Goal: Obtain resource: Download file/media

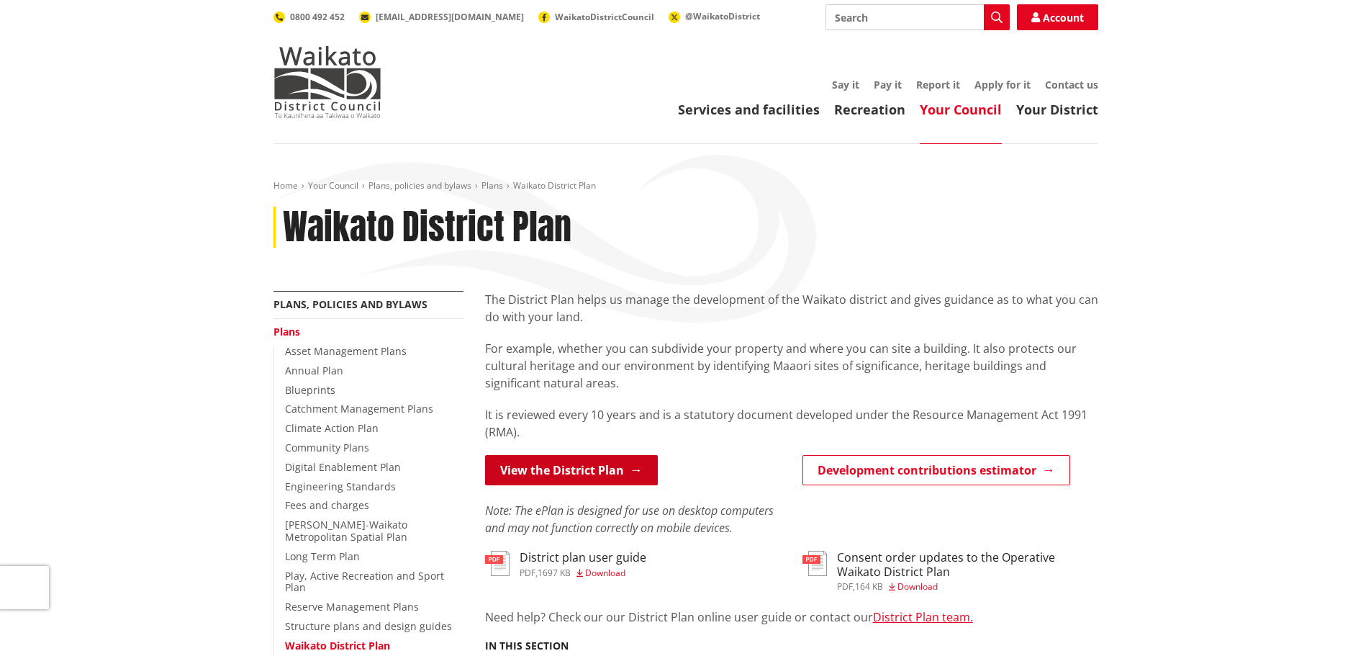
click at [541, 476] on link "View the District Plan" at bounding box center [571, 470] width 173 height 30
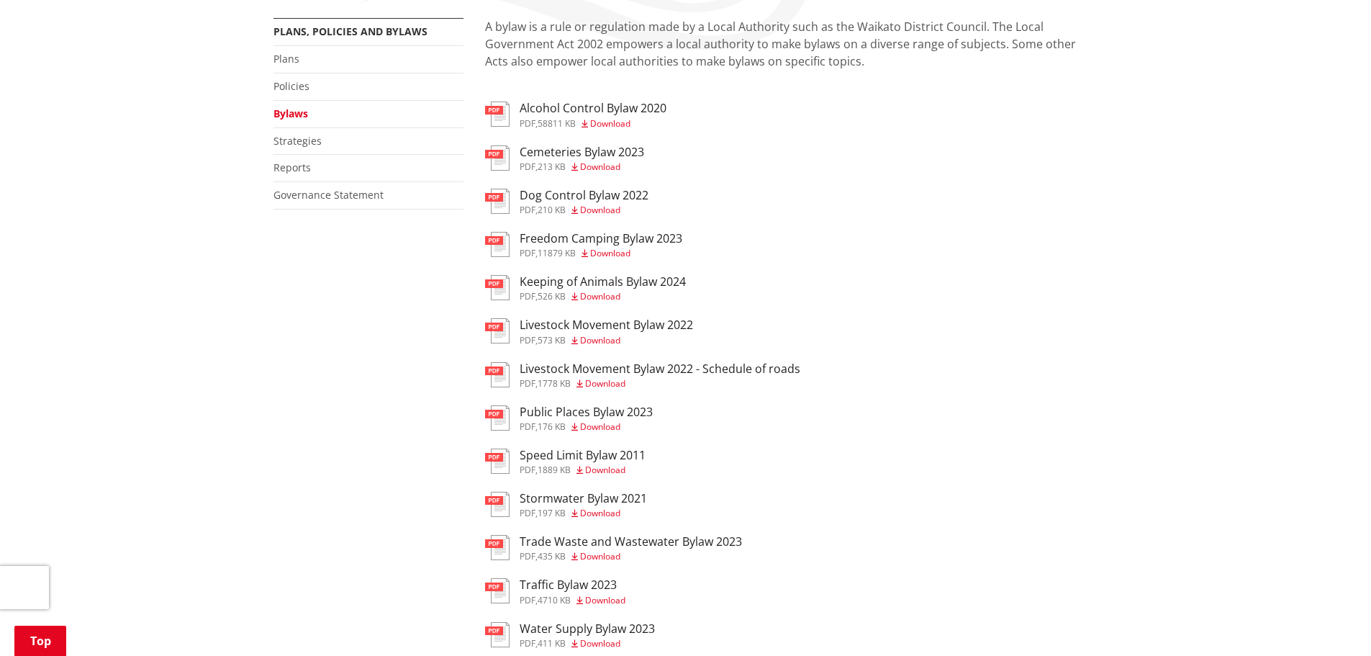
scroll to position [276, 0]
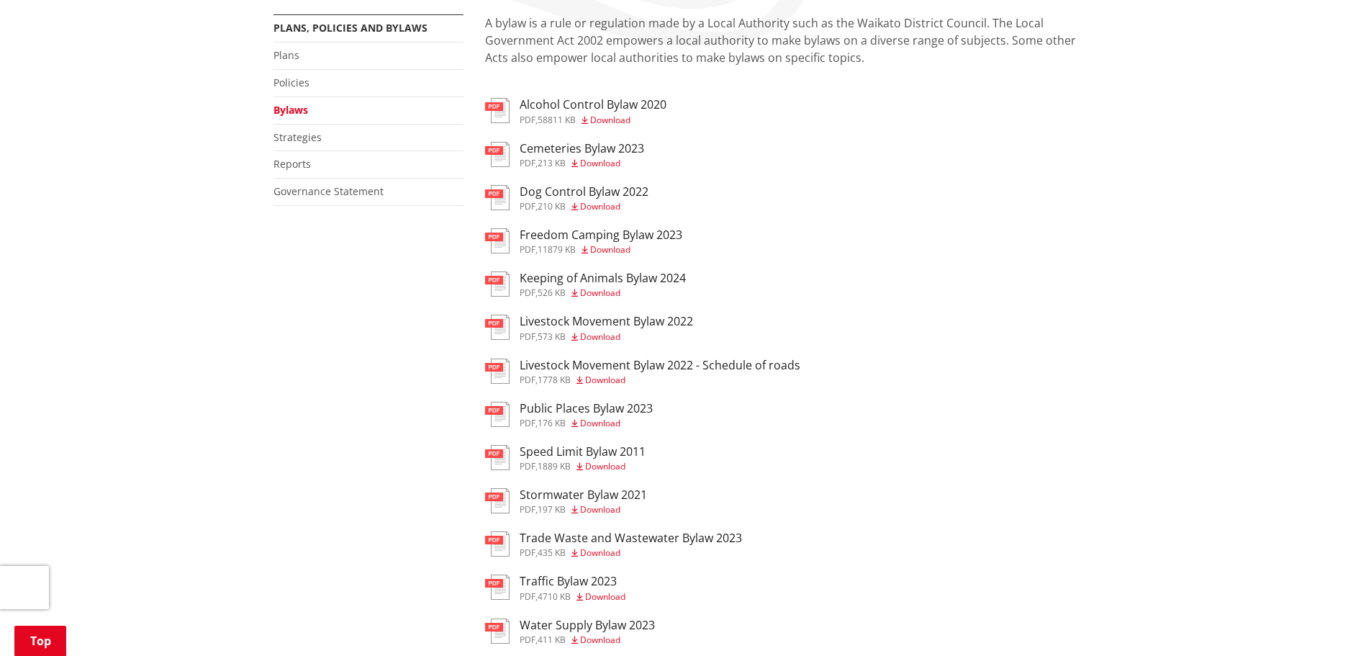
click at [583, 404] on h3 "Public Places Bylaw 2023" at bounding box center [586, 409] width 133 height 14
